Goal: Transaction & Acquisition: Purchase product/service

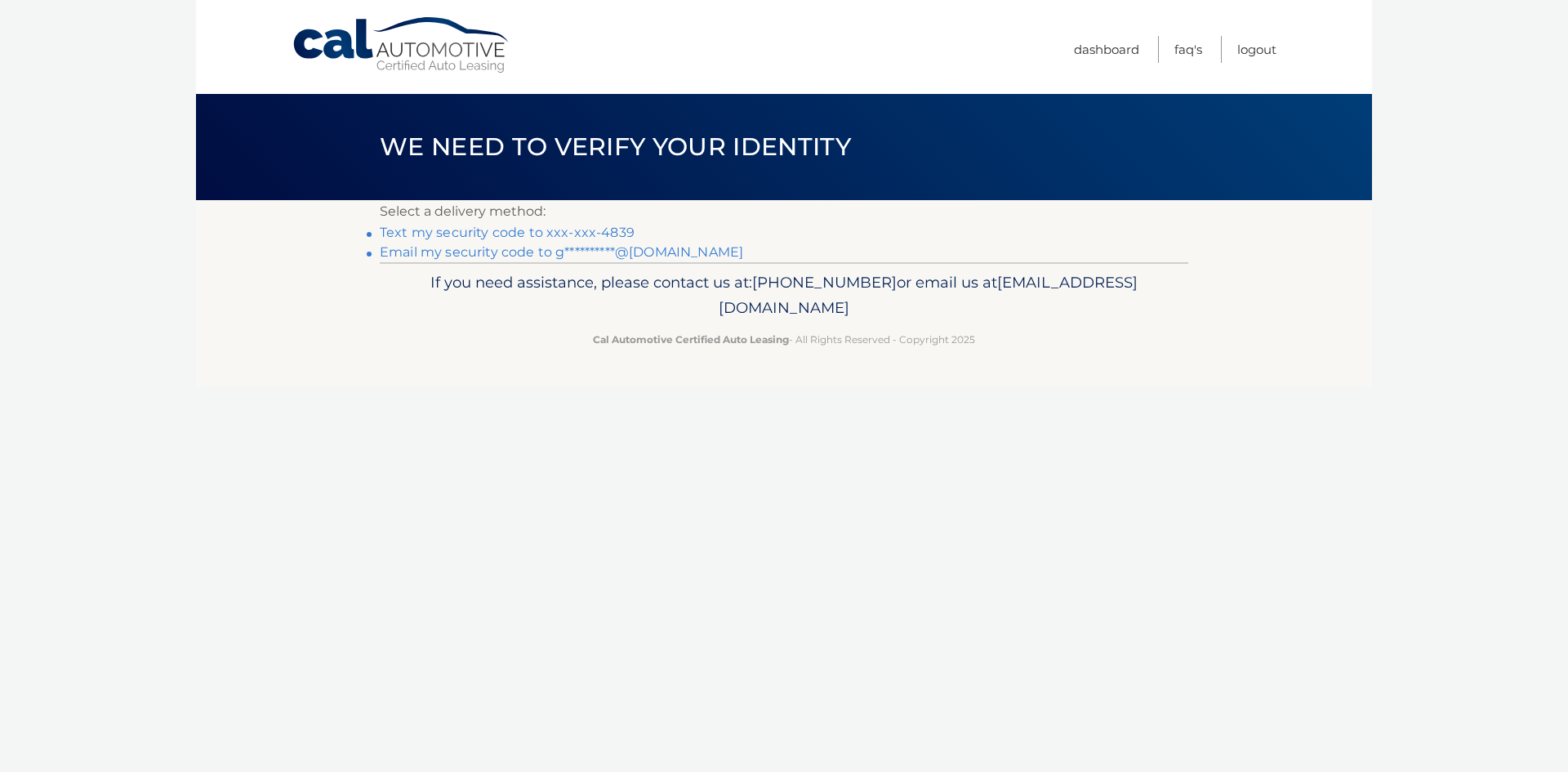
click at [670, 254] on link "**********" at bounding box center [561, 252] width 363 height 16
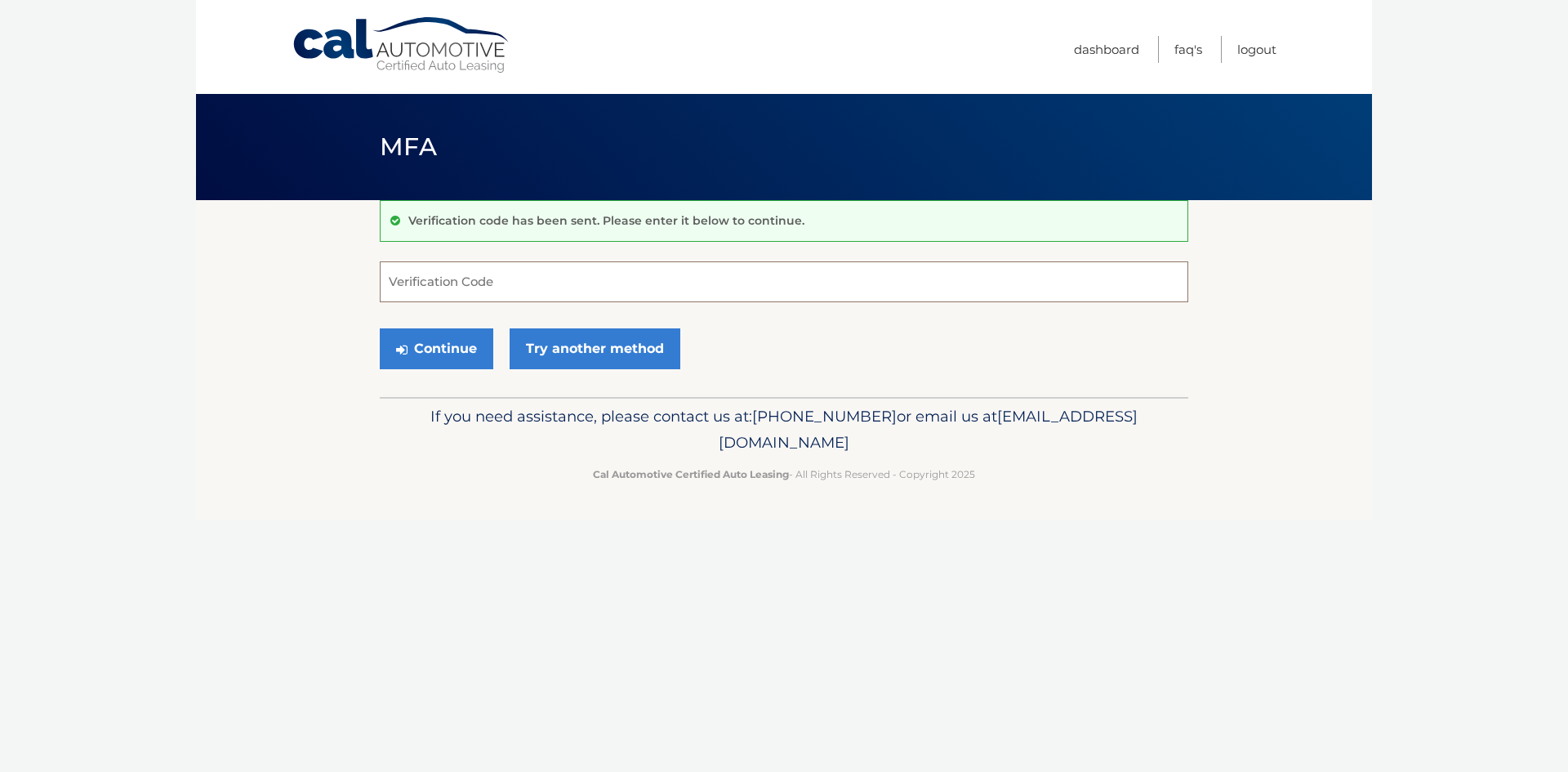
click at [508, 279] on input "Verification Code" at bounding box center [784, 282] width 808 height 41
click at [451, 289] on input "Verification Code" at bounding box center [784, 282] width 808 height 41
type input "904073"
click at [436, 352] on button "Continue" at bounding box center [436, 349] width 114 height 41
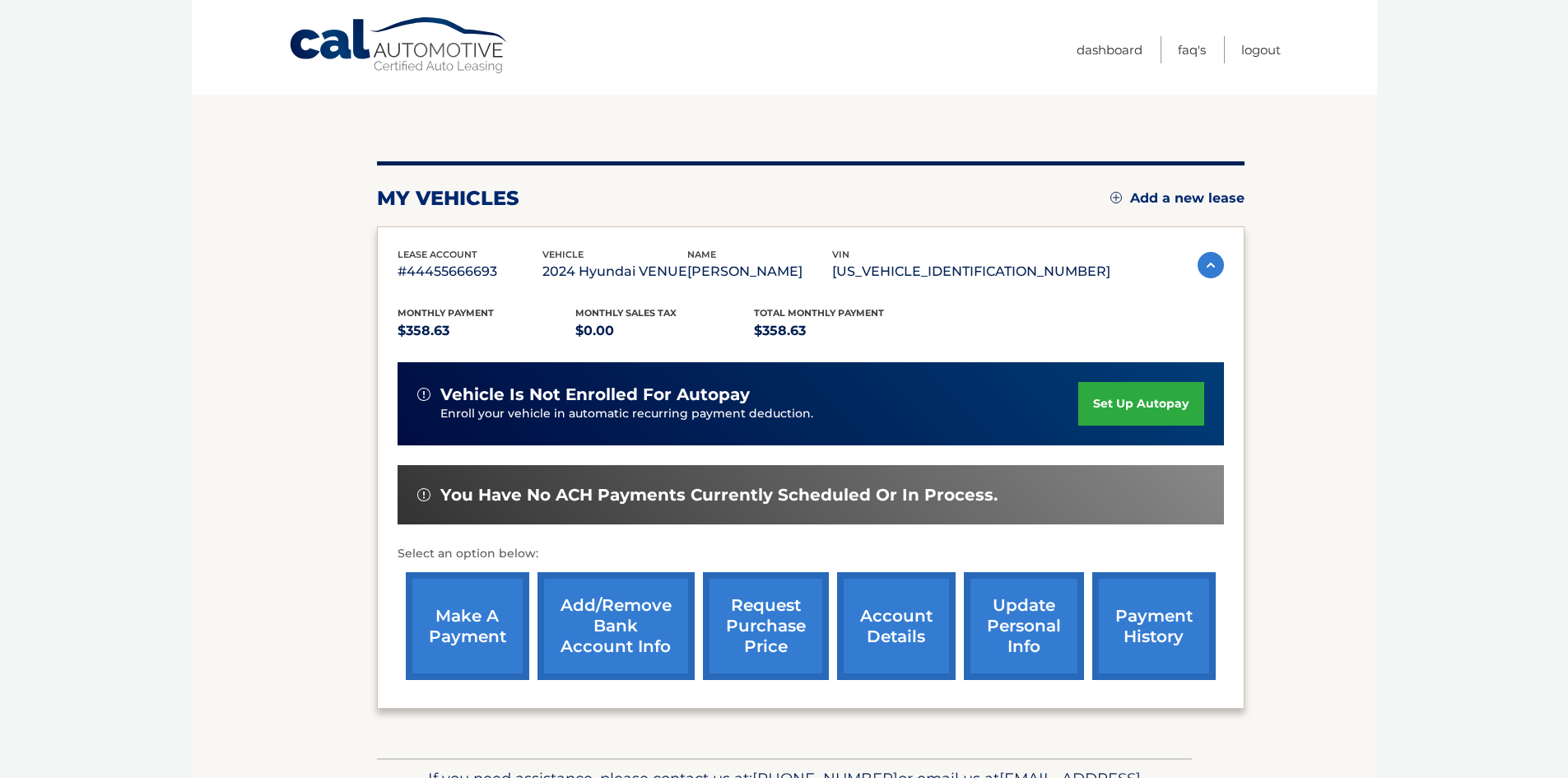
scroll to position [220, 0]
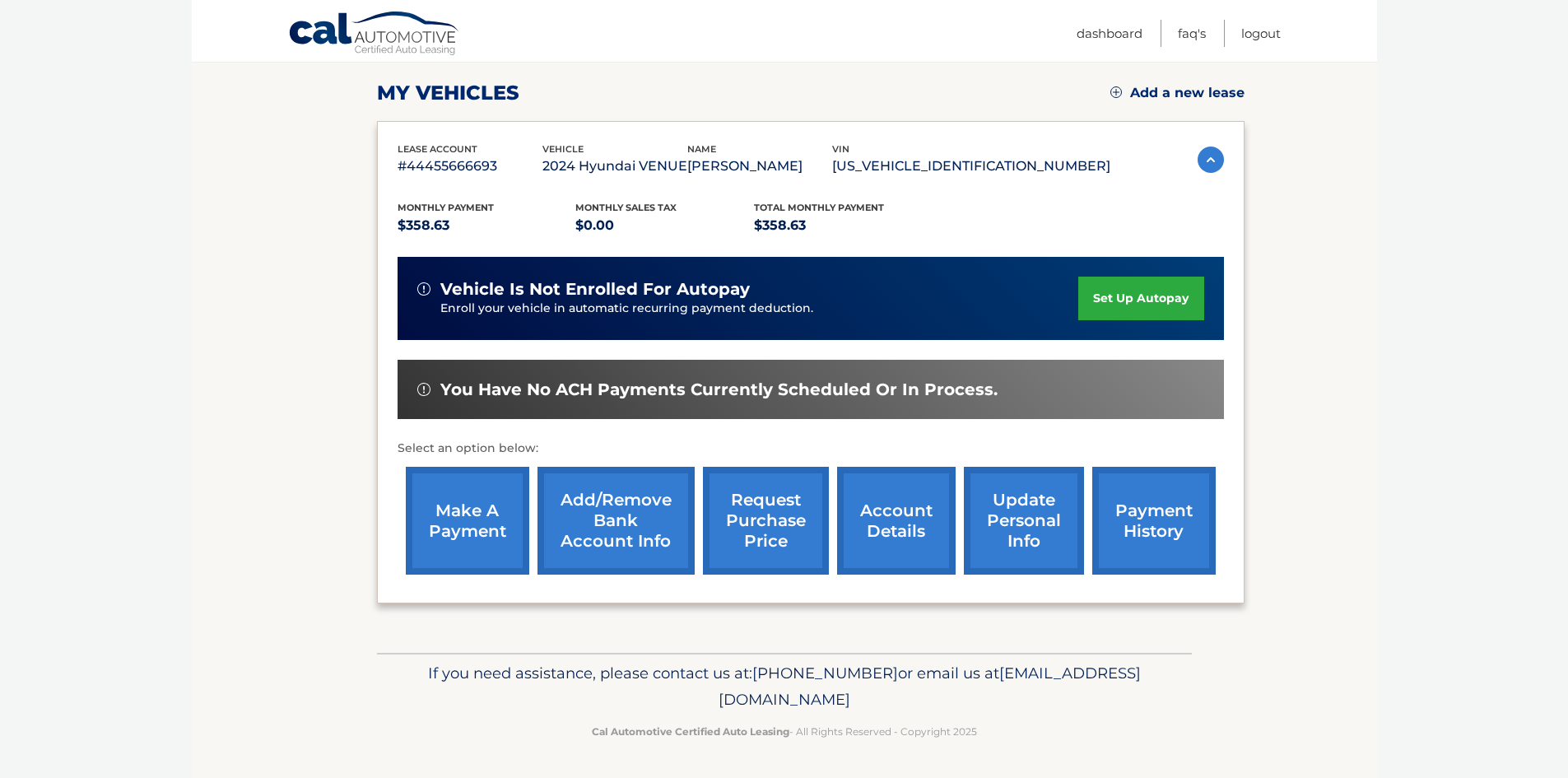
click at [454, 532] on link "make a payment" at bounding box center [467, 520] width 124 height 108
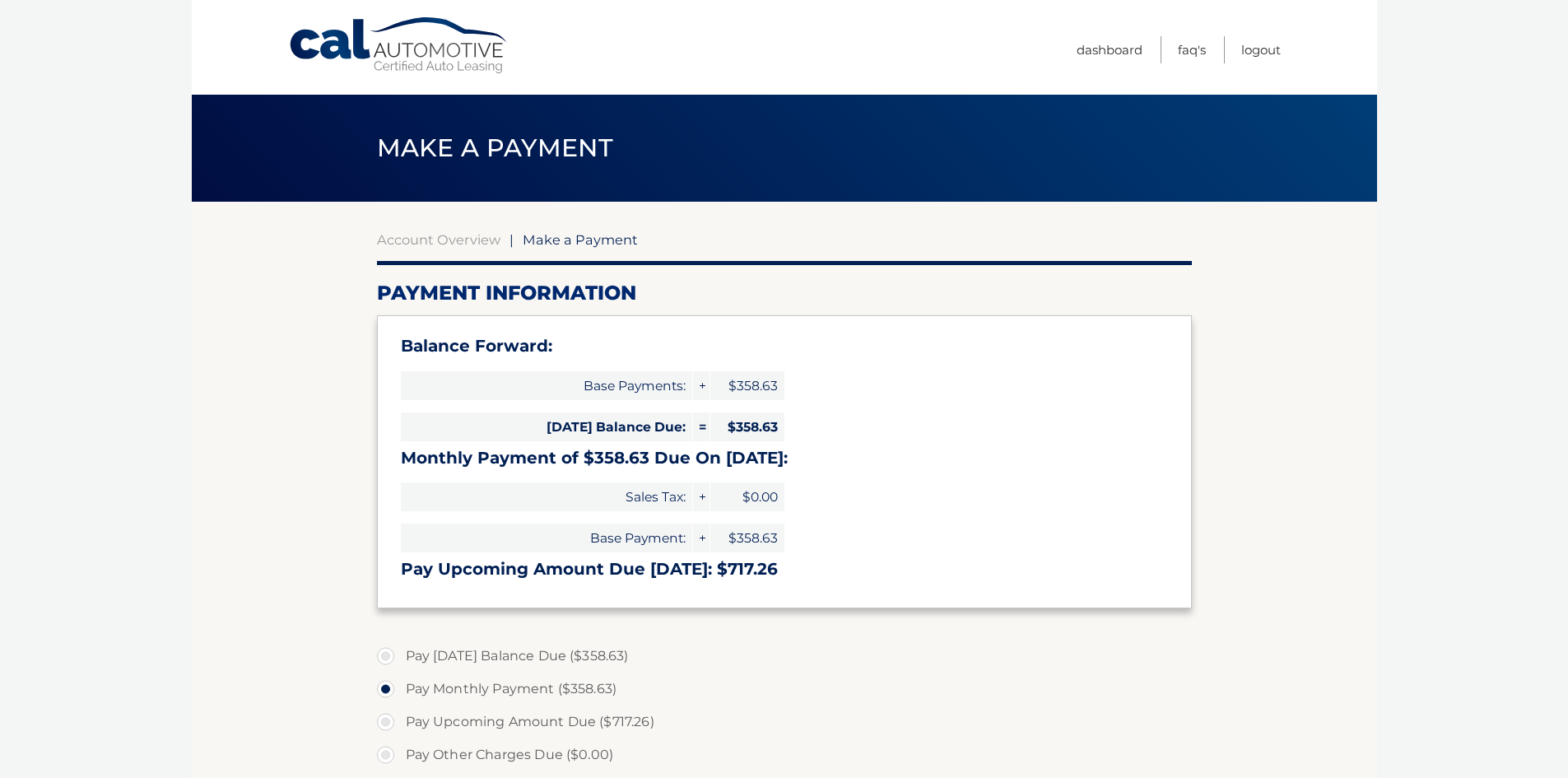
select select "YzE1ZmRmNTQtNjMwZC00ODc0LTg5M2MtZGQ0NDAxYjg1MjMx"
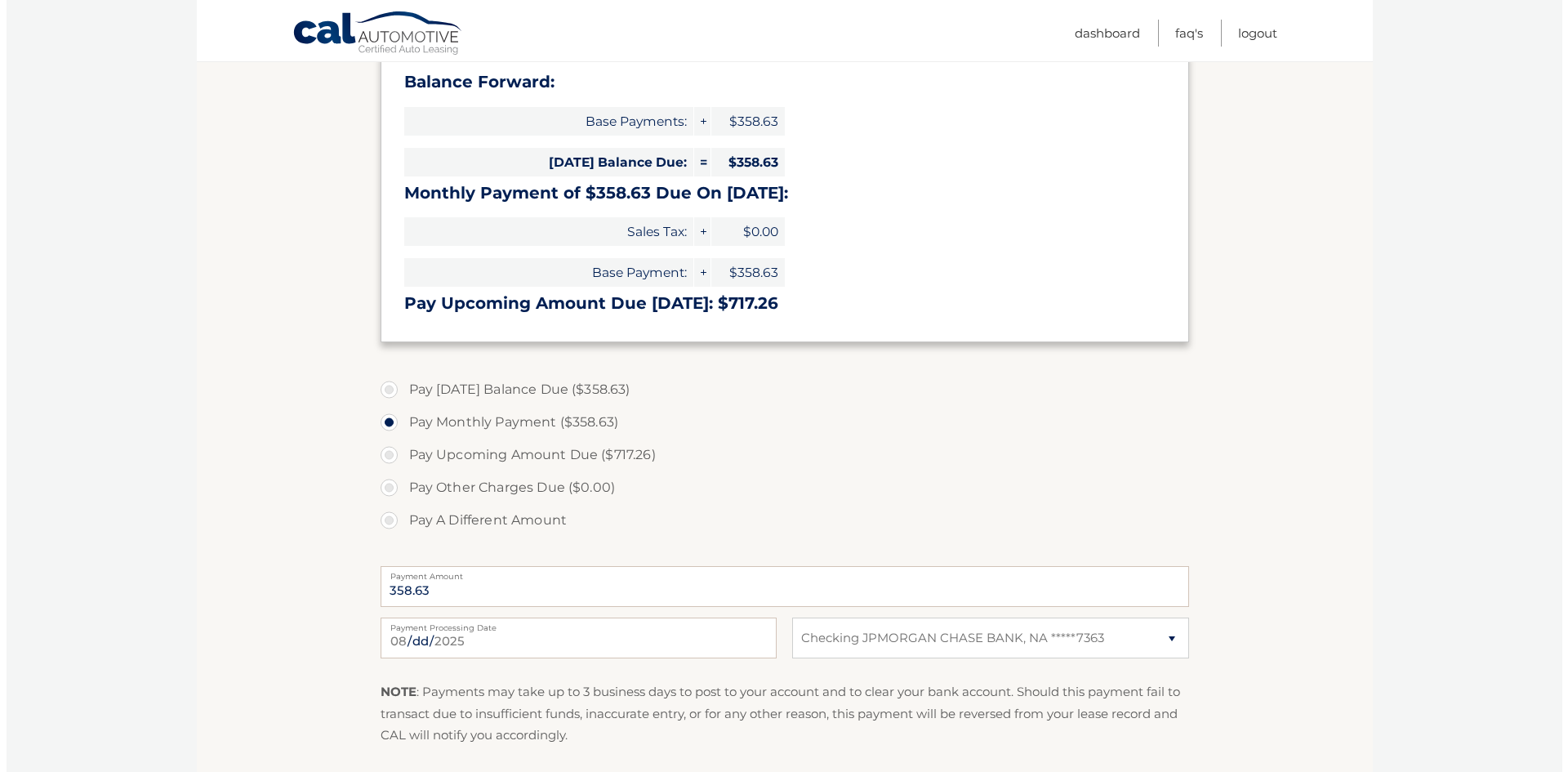
scroll to position [327, 0]
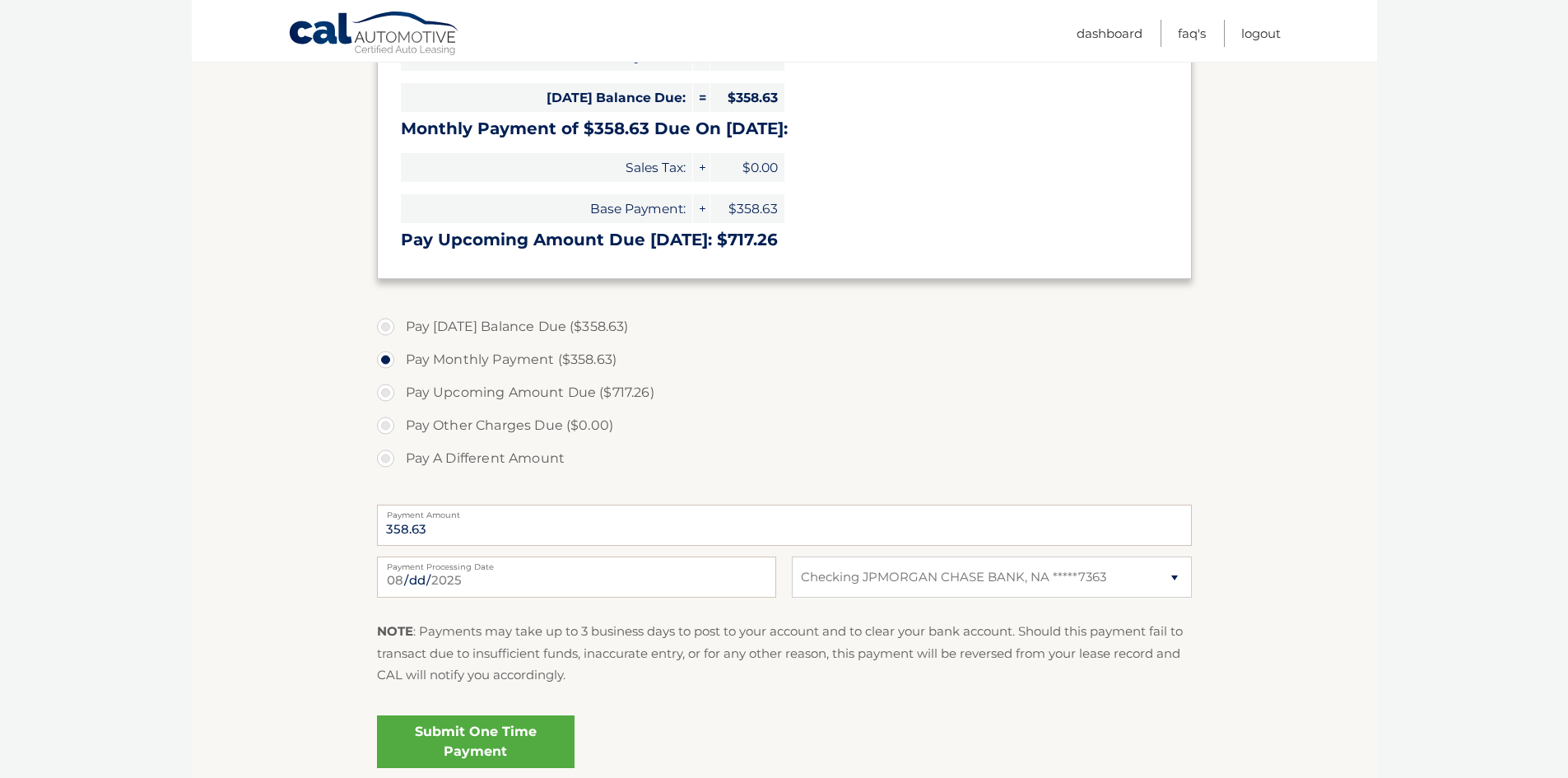
click at [471, 746] on link "Submit One Time Payment" at bounding box center [475, 741] width 198 height 53
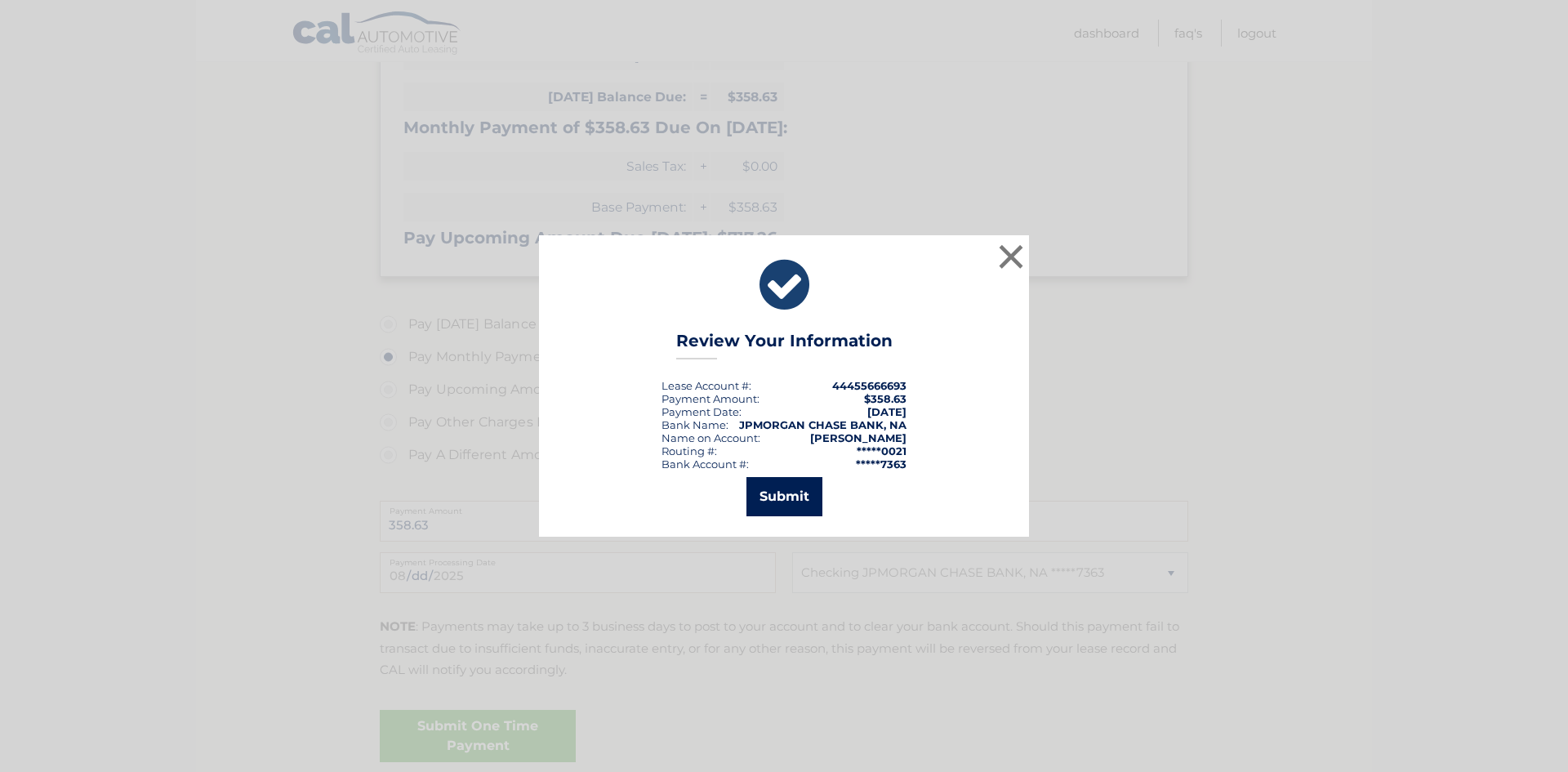
click at [800, 496] on button "Submit" at bounding box center [784, 496] width 76 height 39
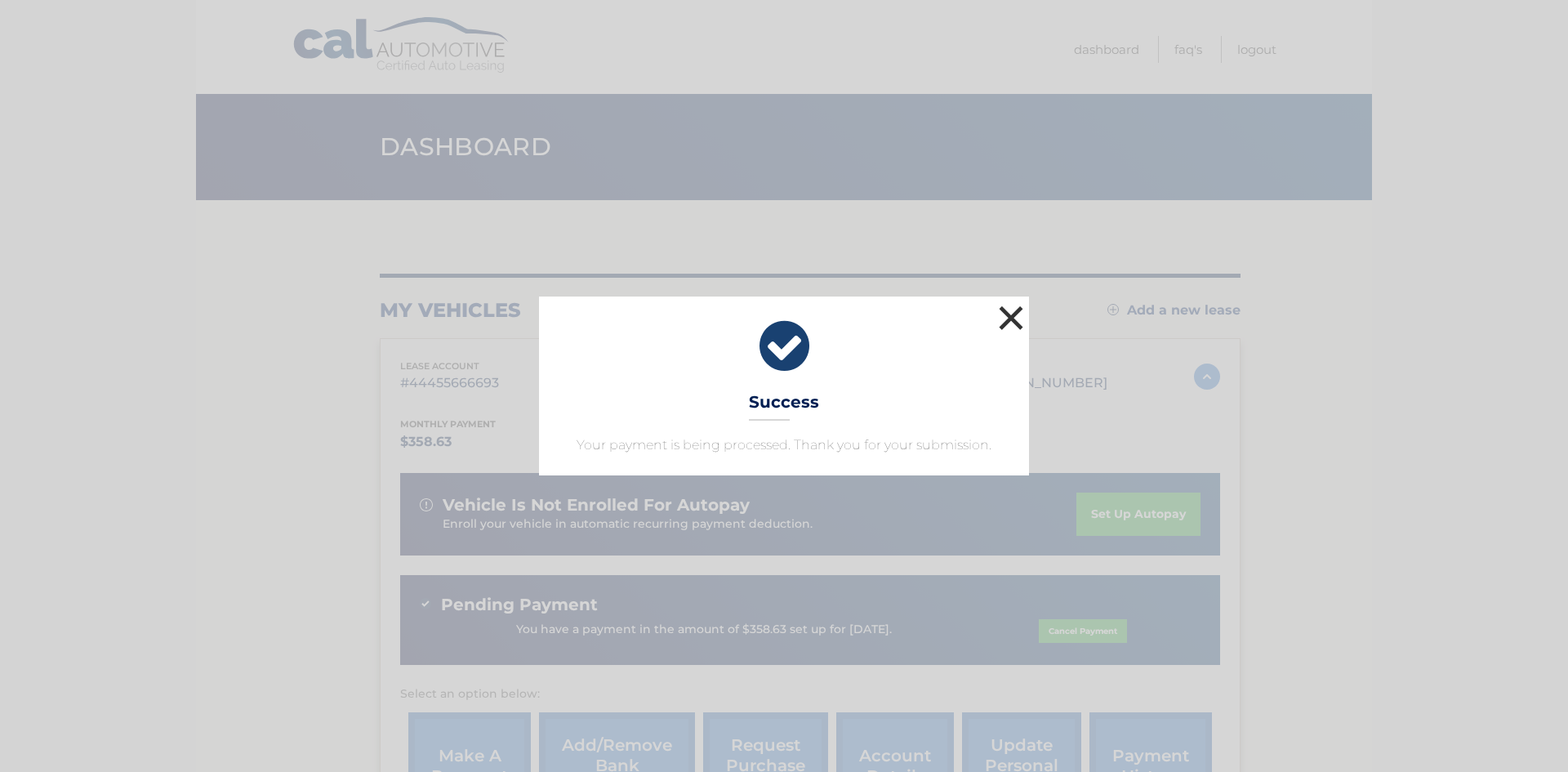
click at [1015, 313] on button "×" at bounding box center [1011, 317] width 33 height 33
